Goal: Find specific page/section: Find specific page/section

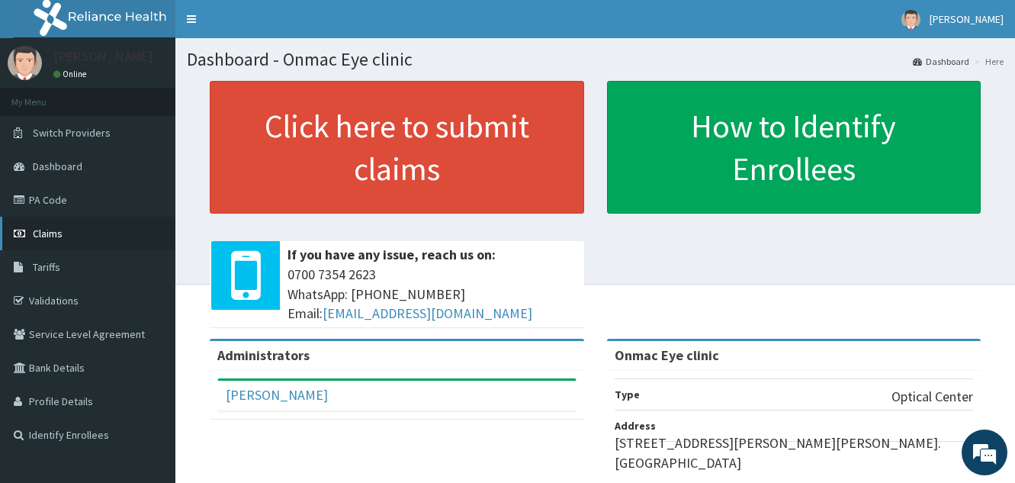
click at [49, 228] on span "Claims" at bounding box center [48, 233] width 30 height 14
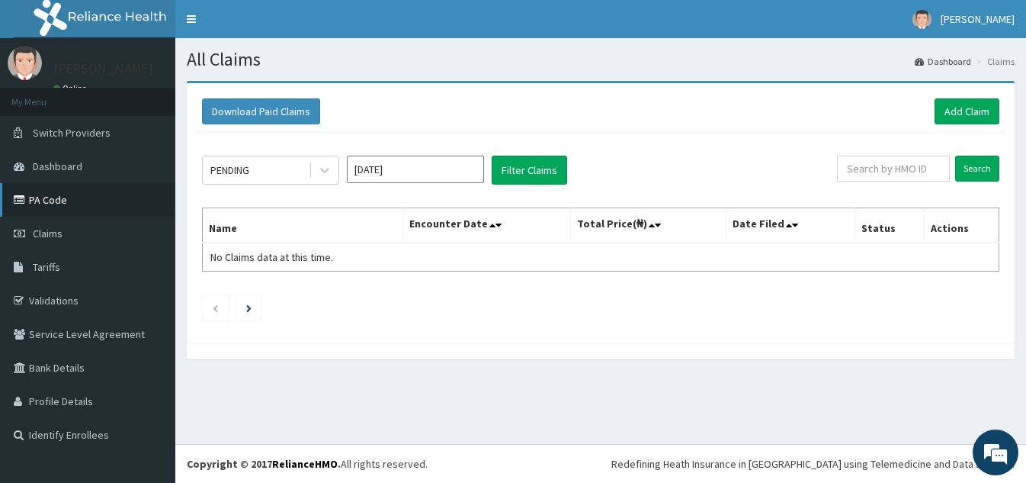
click at [53, 197] on link "PA Code" at bounding box center [87, 200] width 175 height 34
